Goal: Task Accomplishment & Management: Manage account settings

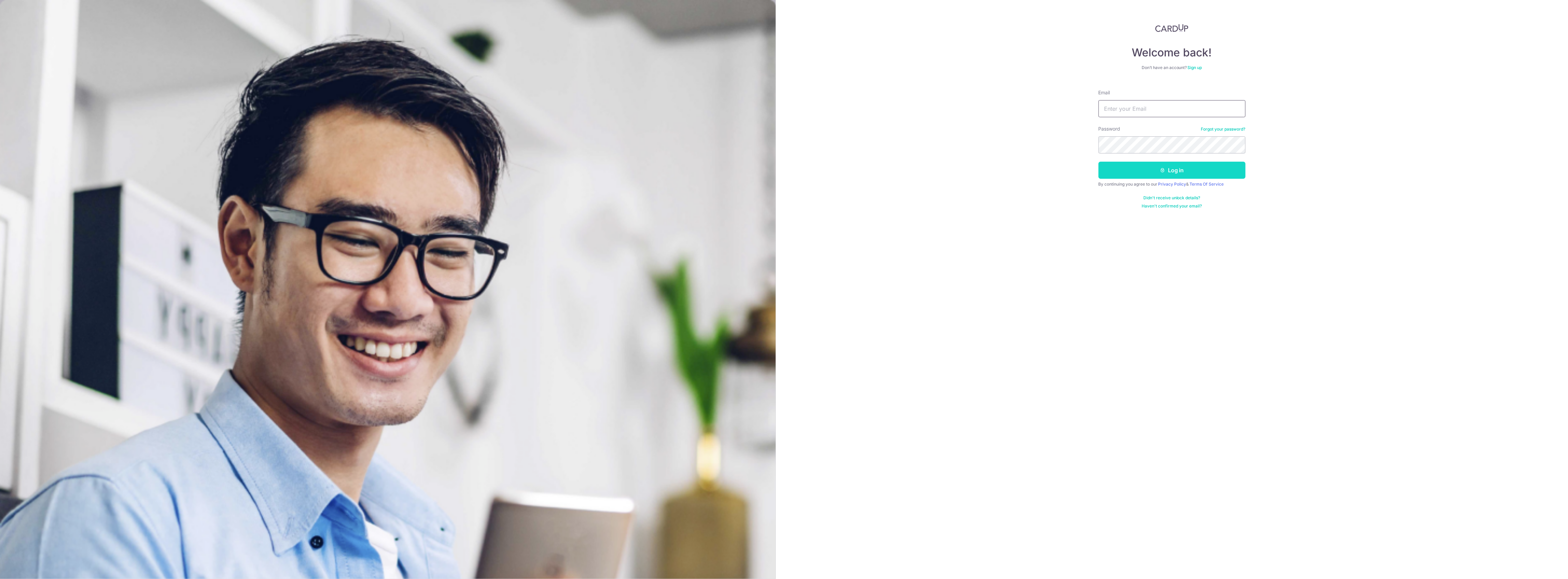
type input "[EMAIL_ADDRESS][DOMAIN_NAME]"
click at [1143, 174] on button "Log in" at bounding box center [1172, 170] width 147 height 17
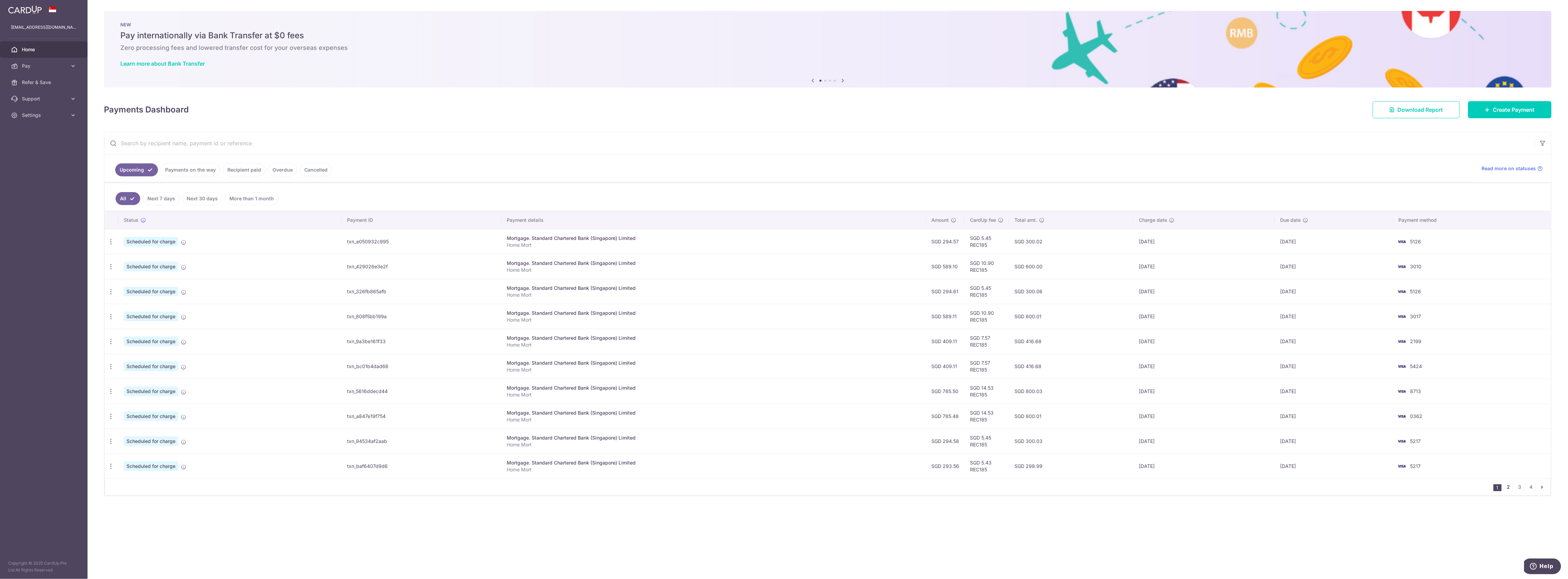
click at [1508, 487] on link "2" at bounding box center [1508, 487] width 8 height 8
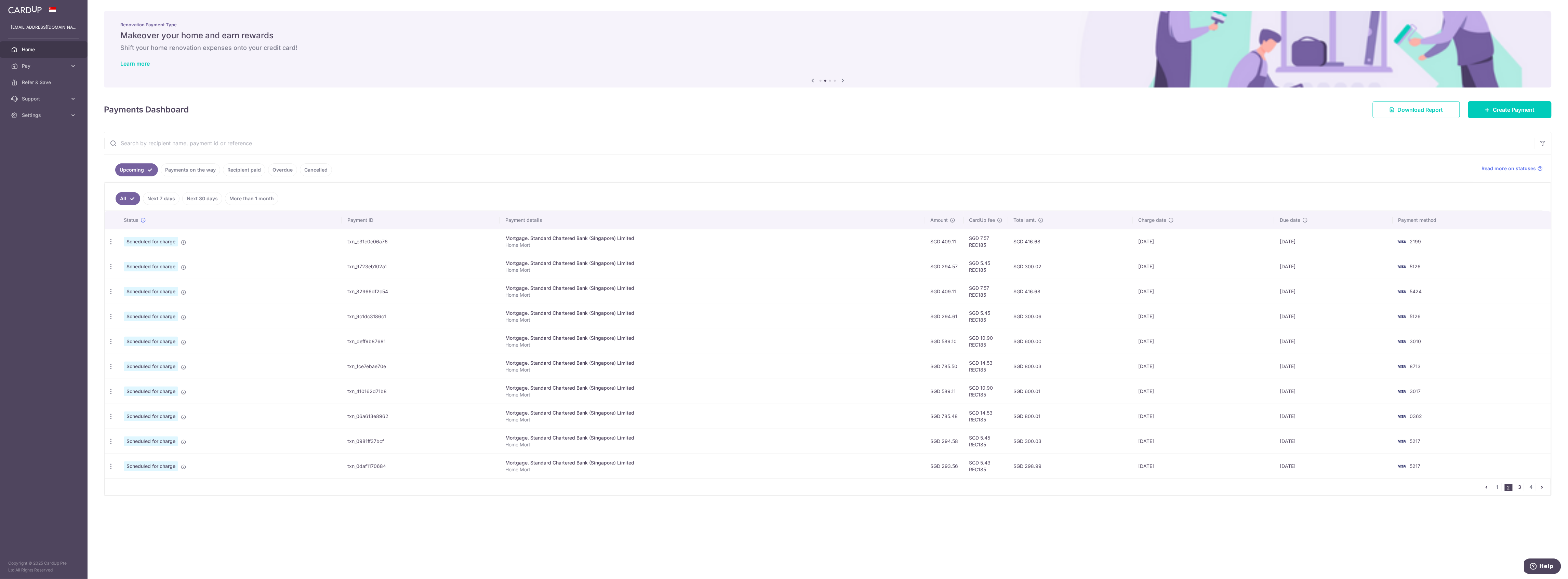
click at [1519, 488] on link "3" at bounding box center [1519, 487] width 8 height 8
click at [111, 241] on icon "button" at bounding box center [111, 242] width 7 height 7
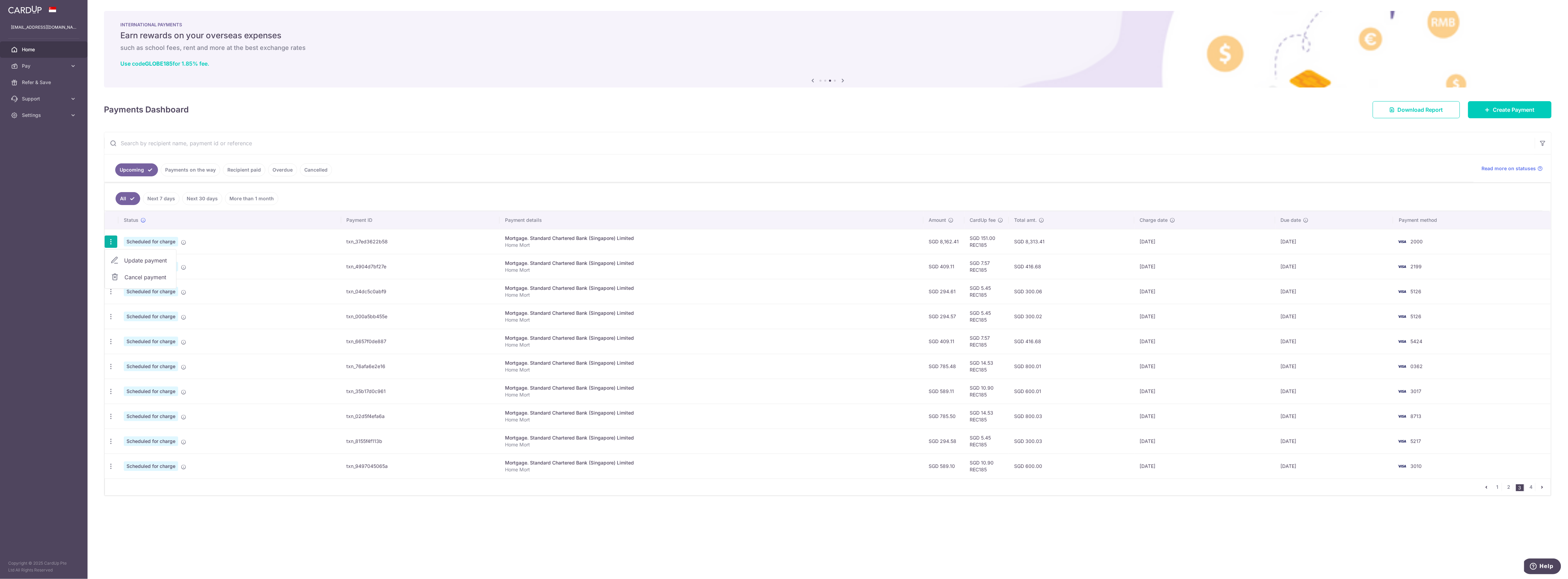
click at [146, 258] on span "Update payment" at bounding box center [147, 260] width 46 height 8
radio input "true"
type input "8,162.41"
type input "01/12/2025"
type input "Home Mort"
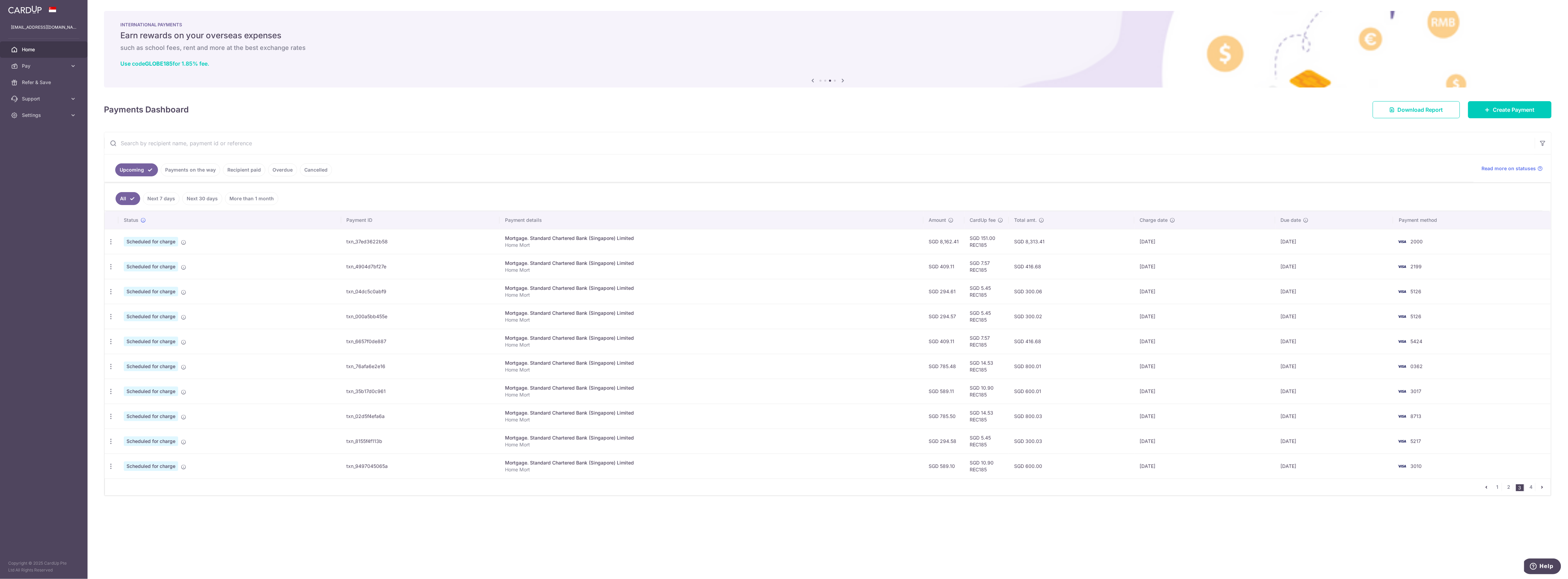
type input "REC185"
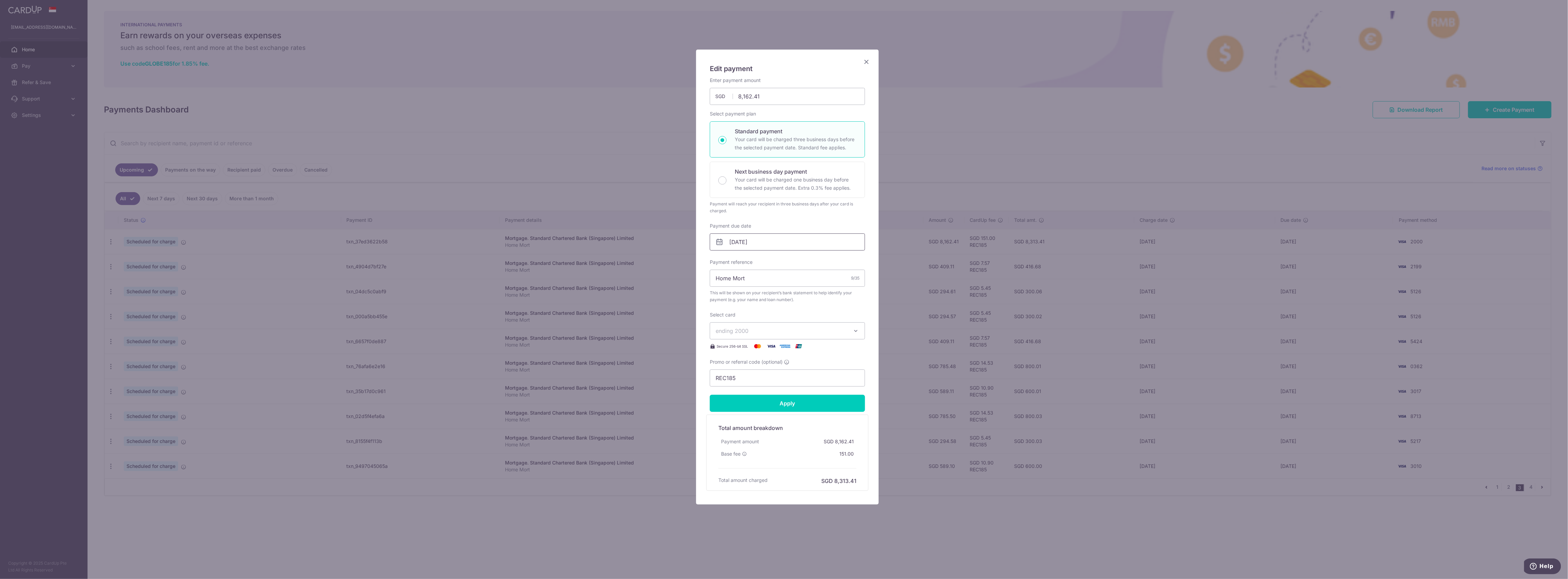
click at [769, 234] on input "01/12/2025" at bounding box center [787, 242] width 155 height 17
click at [721, 260] on link "Prev" at bounding box center [723, 260] width 8 height 8
click at [721, 260] on div "Prev Next Sep Oct Nov Dec 2025 2026 2027 2028 2029 2030 2031 2032 2033 2034 2035" at bounding box center [765, 261] width 109 height 16
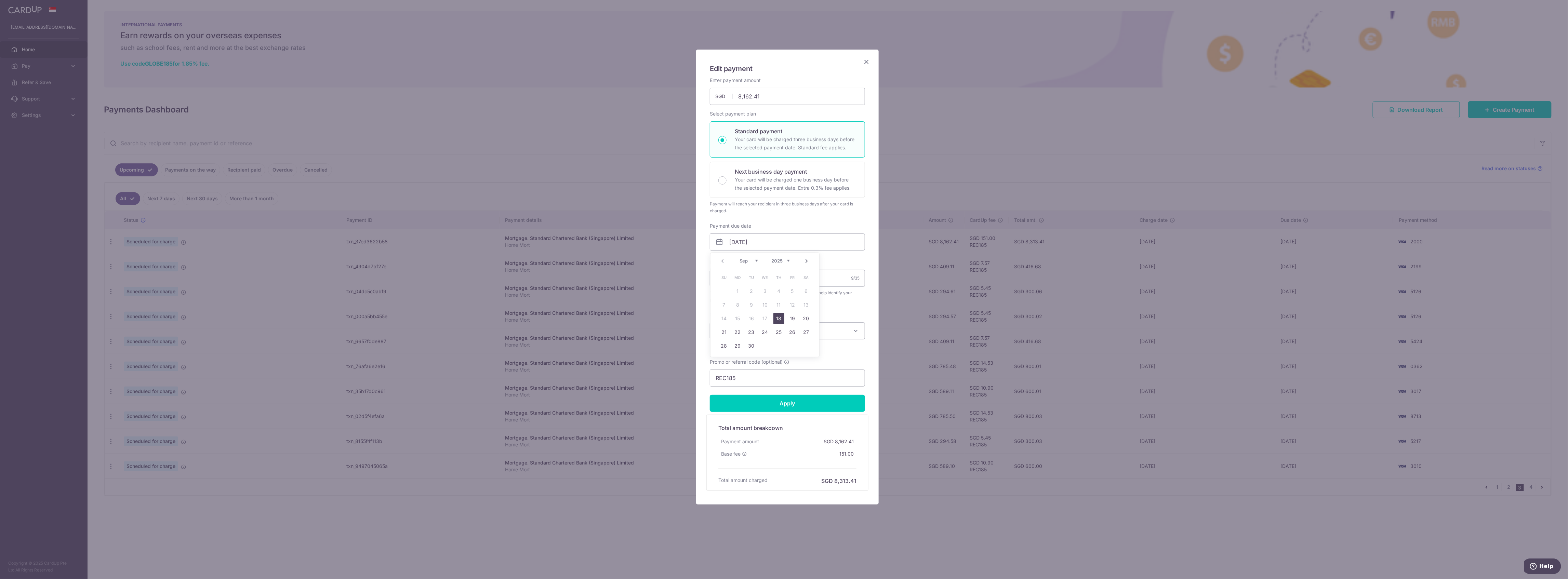
click at [779, 317] on link "18" at bounding box center [779, 319] width 11 height 11
type input "[DATE]"
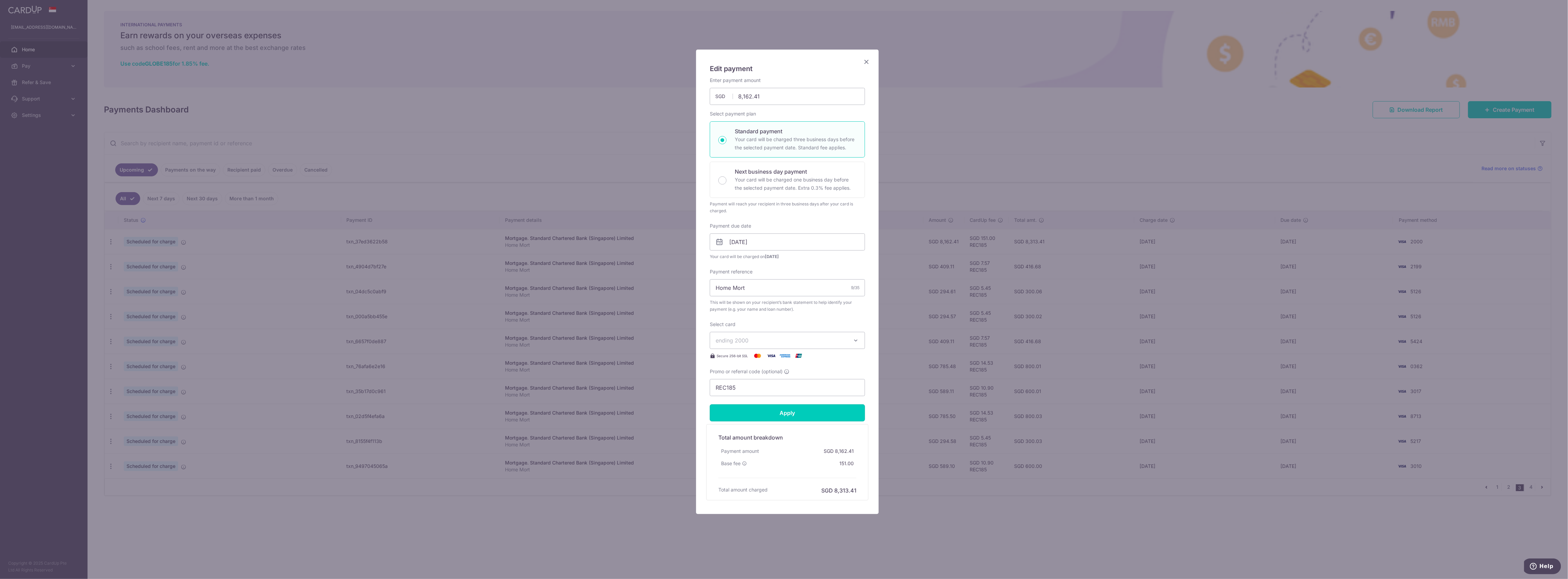
click at [777, 417] on input "Apply" at bounding box center [787, 413] width 155 height 17
type input "Successfully Applied"
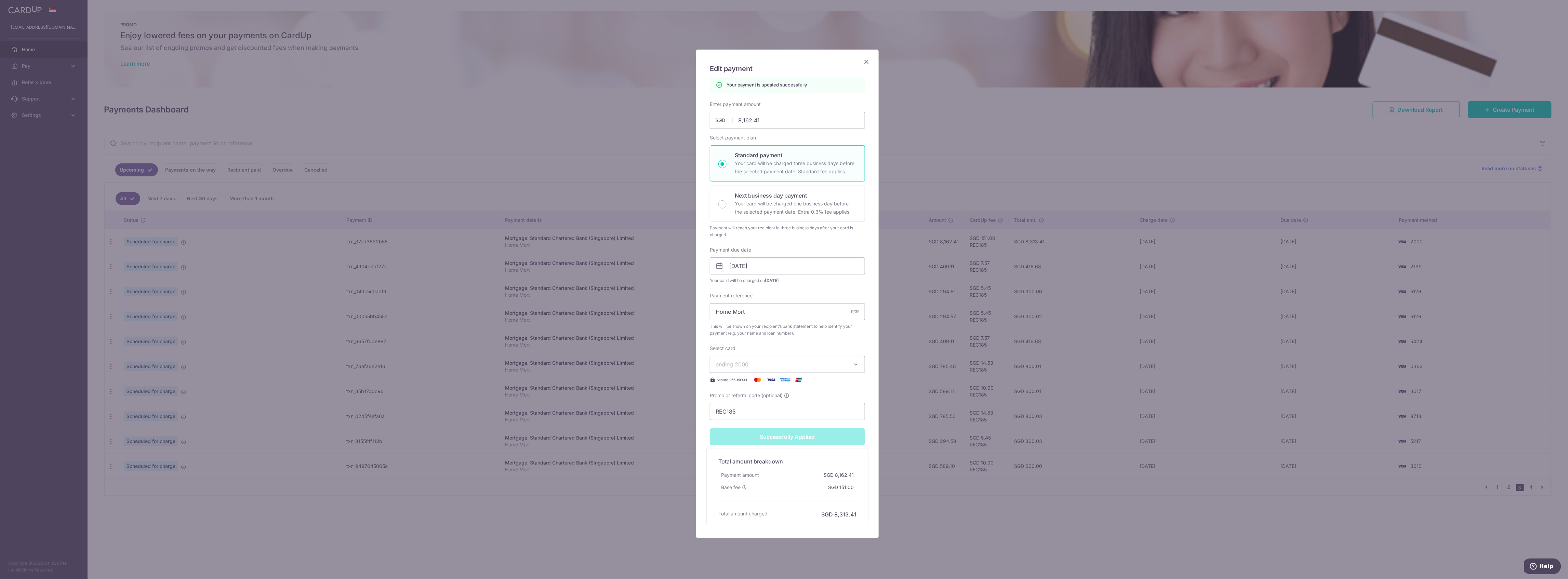
click at [864, 63] on icon "Close" at bounding box center [866, 61] width 8 height 9
